Goal: Navigation & Orientation: Understand site structure

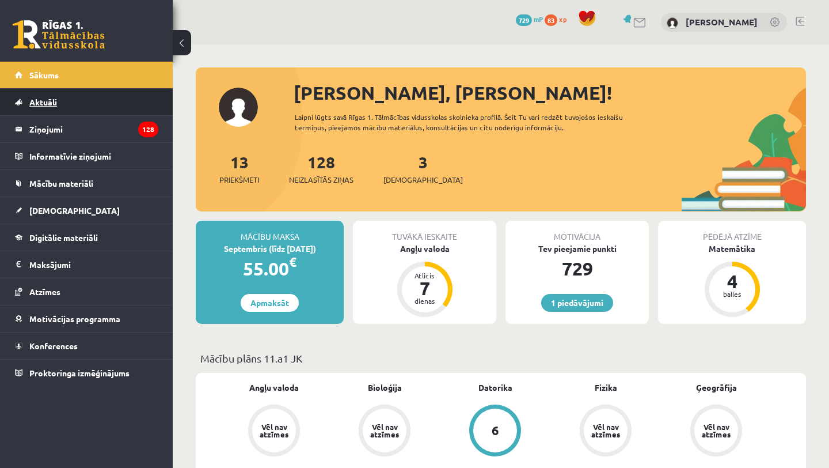
click at [47, 112] on link "Aktuāli" at bounding box center [86, 102] width 143 height 26
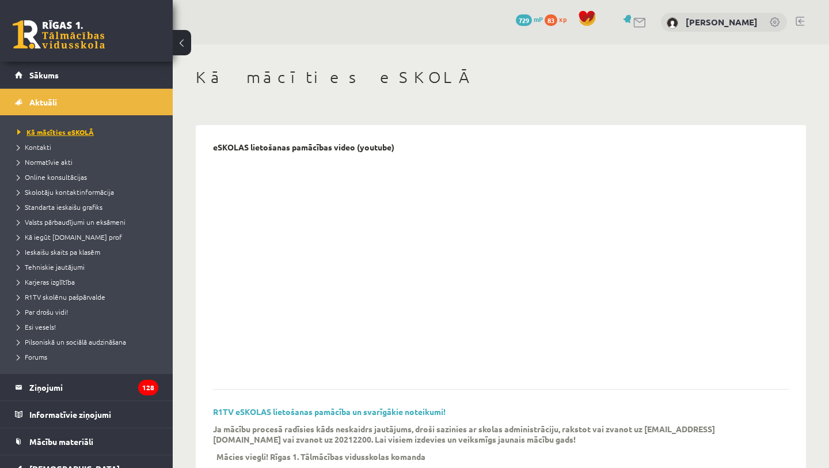
click at [63, 128] on span "Kā mācīties eSKOLĀ" at bounding box center [55, 131] width 77 height 9
click at [45, 75] on span "Sākums" at bounding box center [43, 75] width 29 height 10
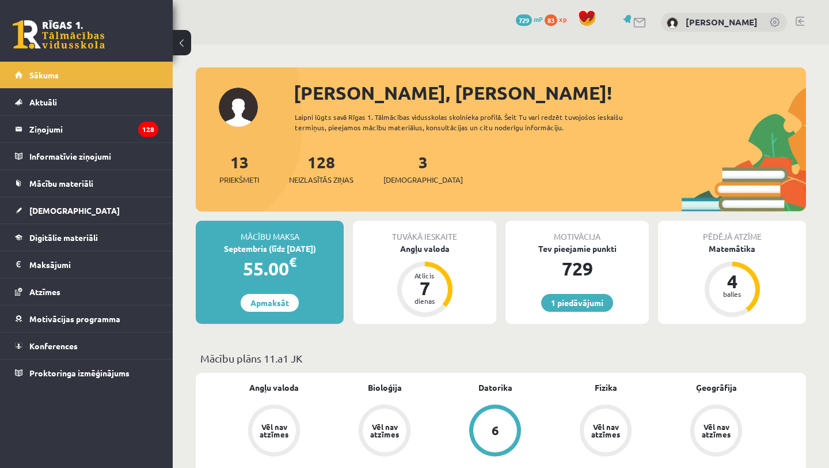
click at [58, 160] on legend "Informatīvie ziņojumi 0" at bounding box center [93, 156] width 129 height 26
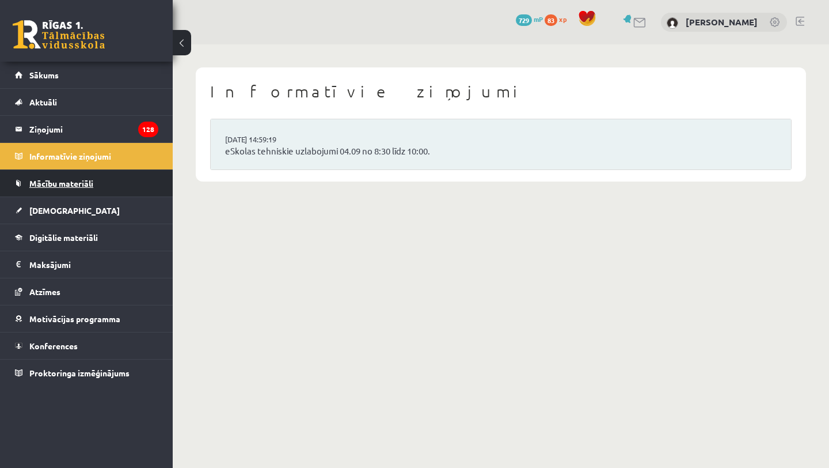
click at [71, 192] on link "Mācību materiāli" at bounding box center [86, 183] width 143 height 26
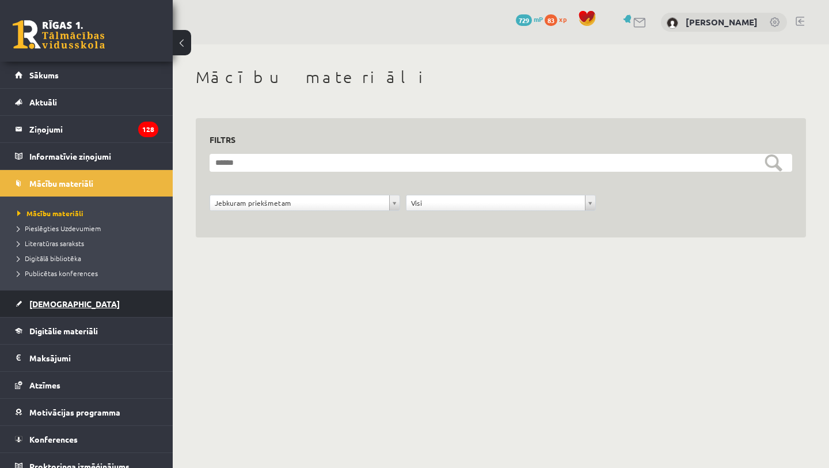
click at [69, 298] on link "[DEMOGRAPHIC_DATA]" at bounding box center [86, 303] width 143 height 26
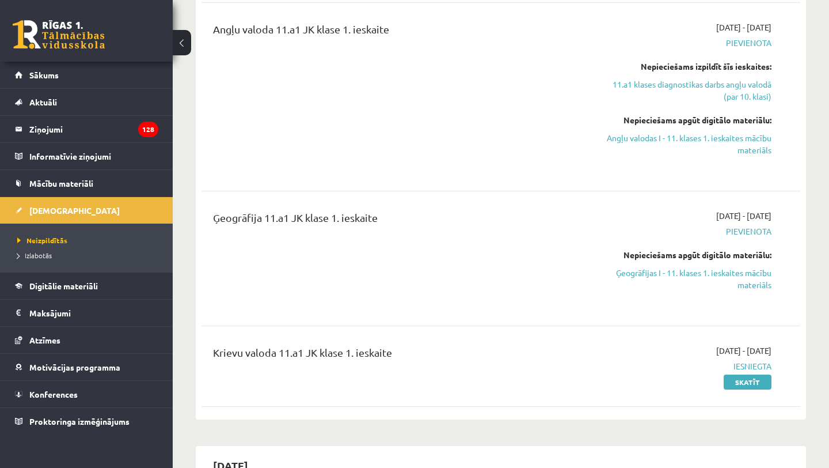
scroll to position [229, 0]
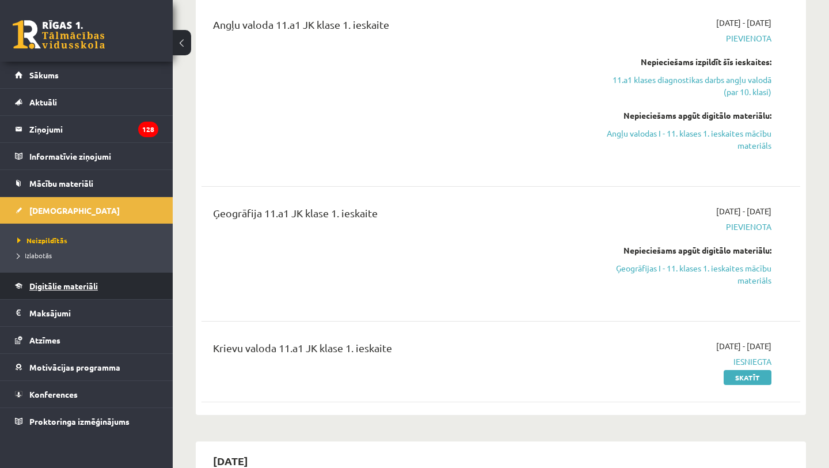
click at [52, 287] on span "Digitālie materiāli" at bounding box center [63, 285] width 69 height 10
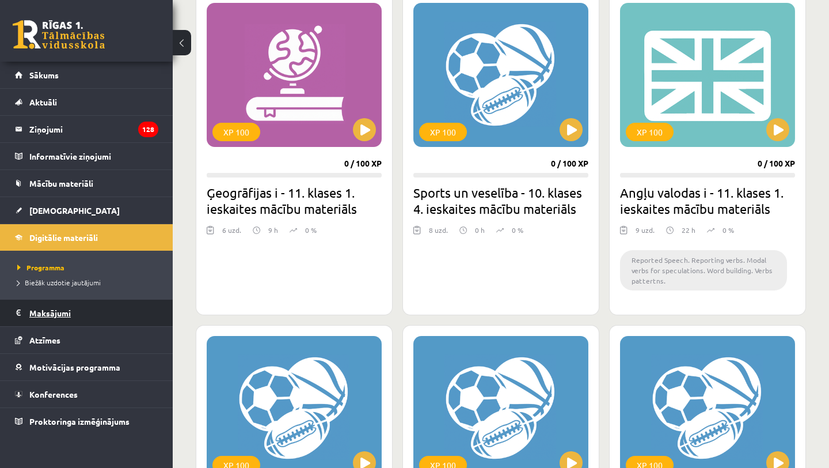
scroll to position [353, 0]
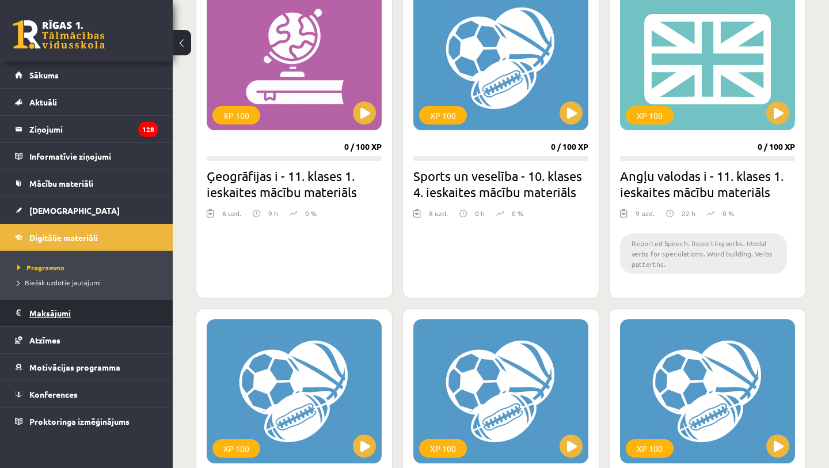
click at [39, 314] on legend "Maksājumi 0" at bounding box center [93, 312] width 129 height 26
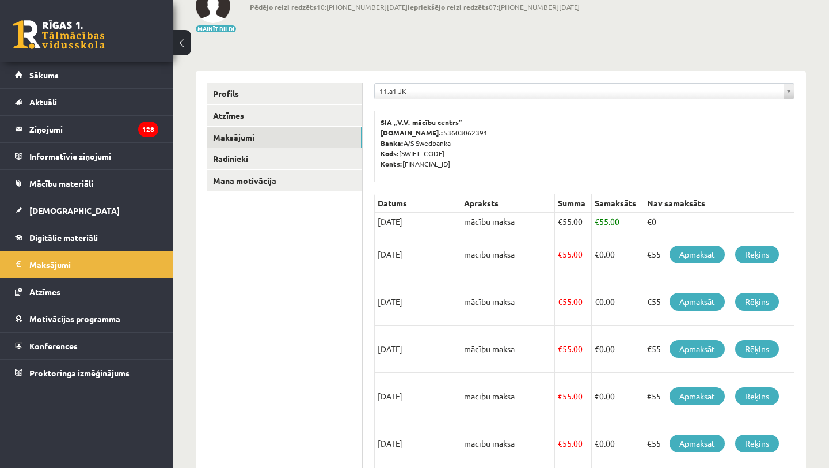
scroll to position [84, 0]
